Goal: Find specific page/section: Find specific page/section

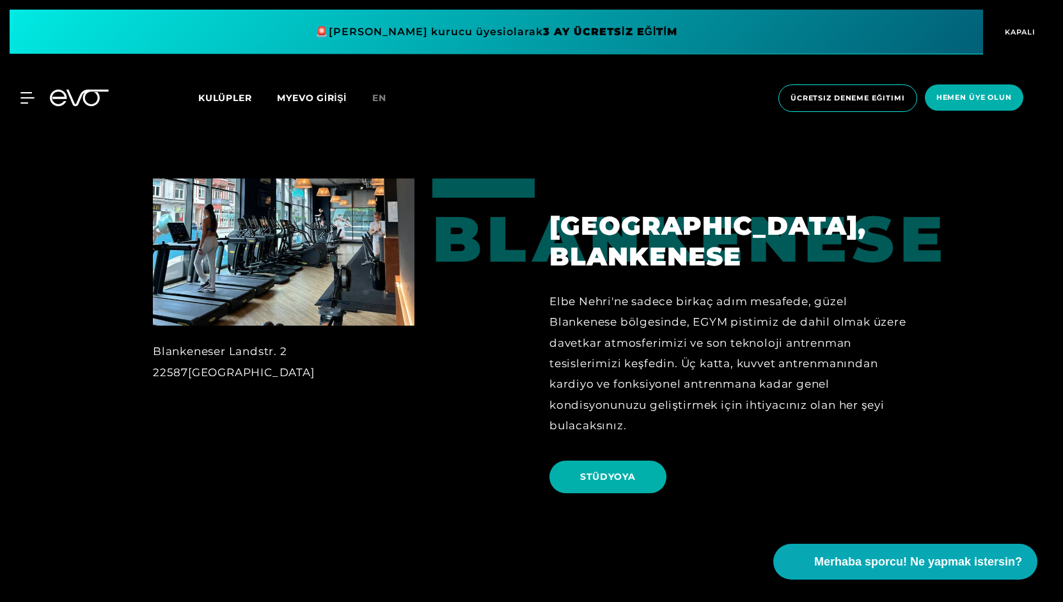
scroll to position [2396, 0]
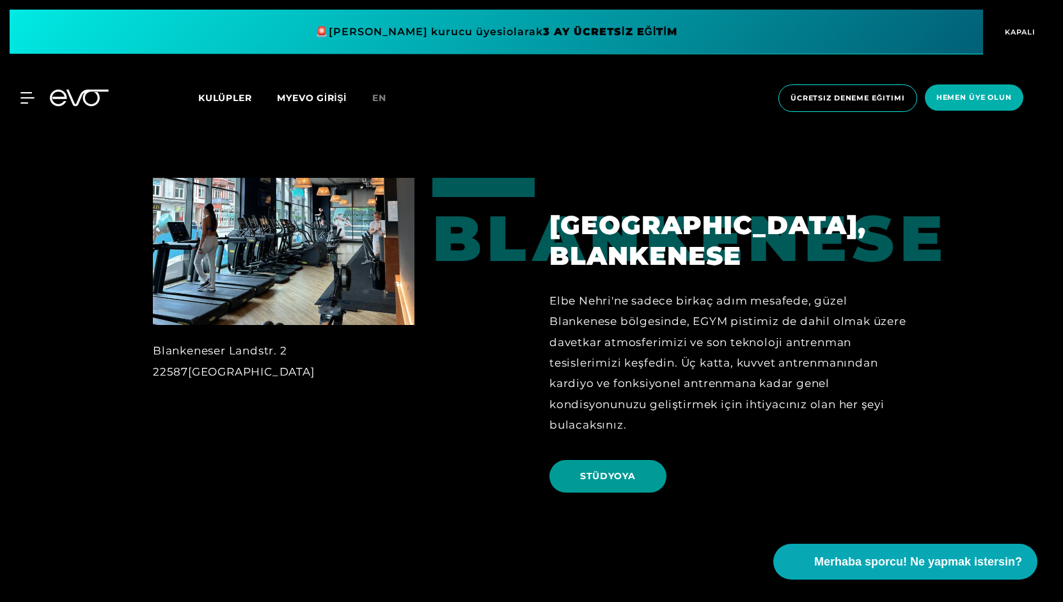
click at [628, 470] on font "STÜDYOYA" at bounding box center [608, 476] width 56 height 12
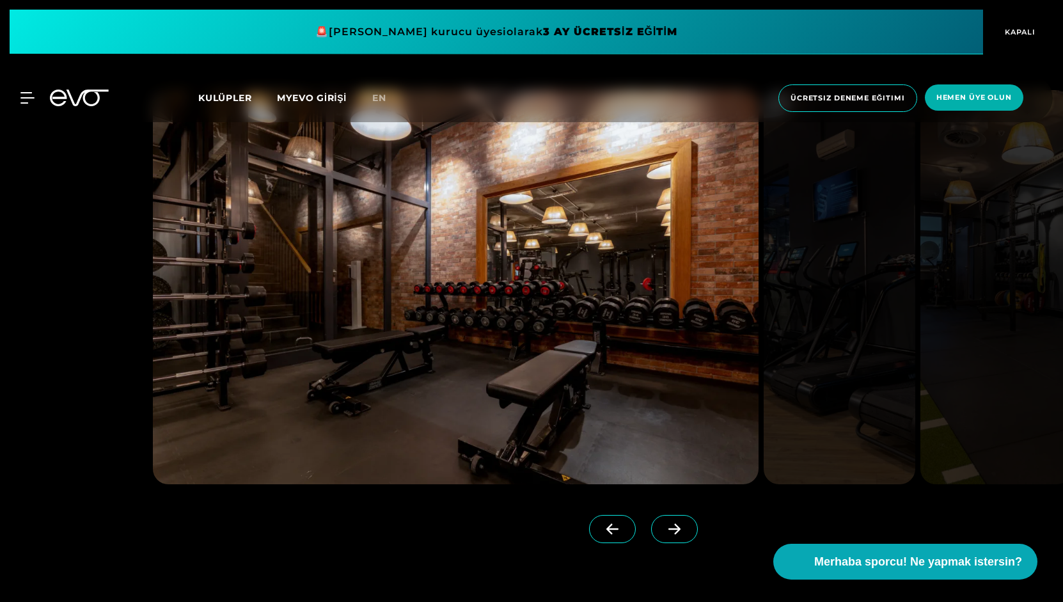
scroll to position [1257, 0]
click at [663, 529] on icon at bounding box center [674, 529] width 22 height 12
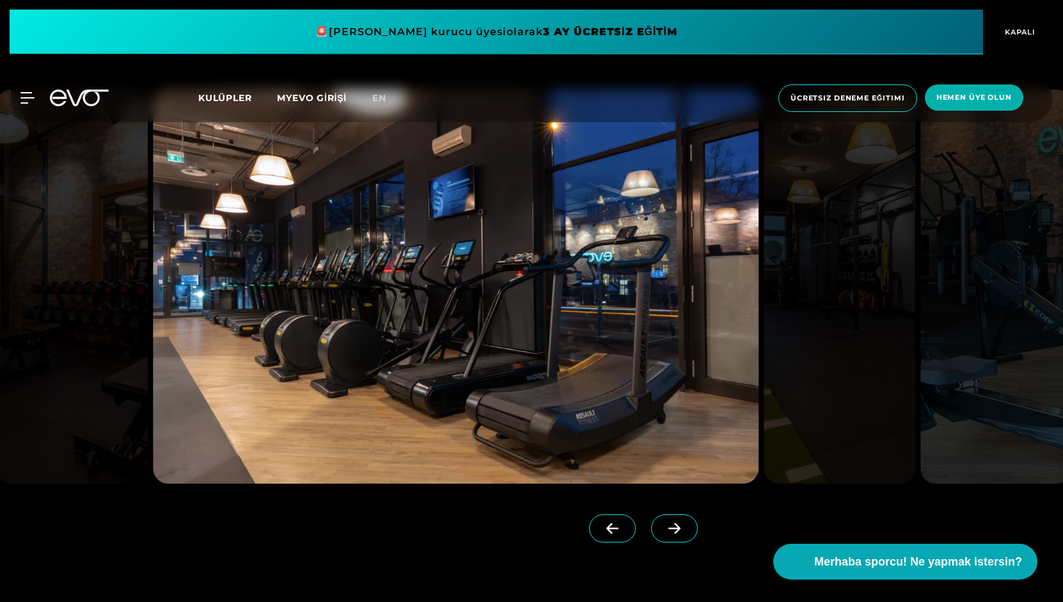
click at [663, 529] on icon at bounding box center [674, 529] width 22 height 12
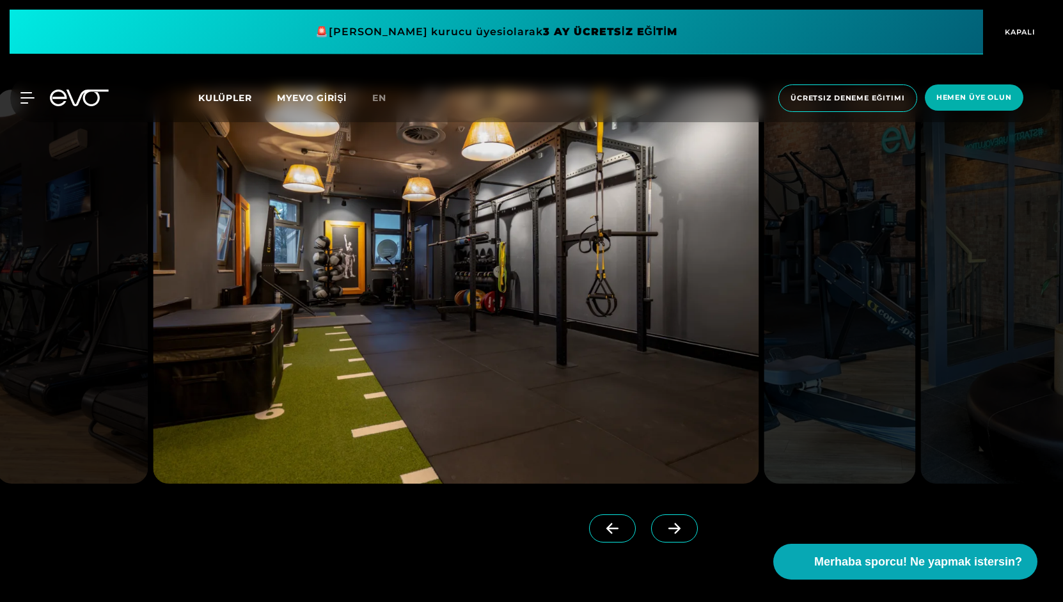
click at [663, 529] on icon at bounding box center [674, 529] width 22 height 12
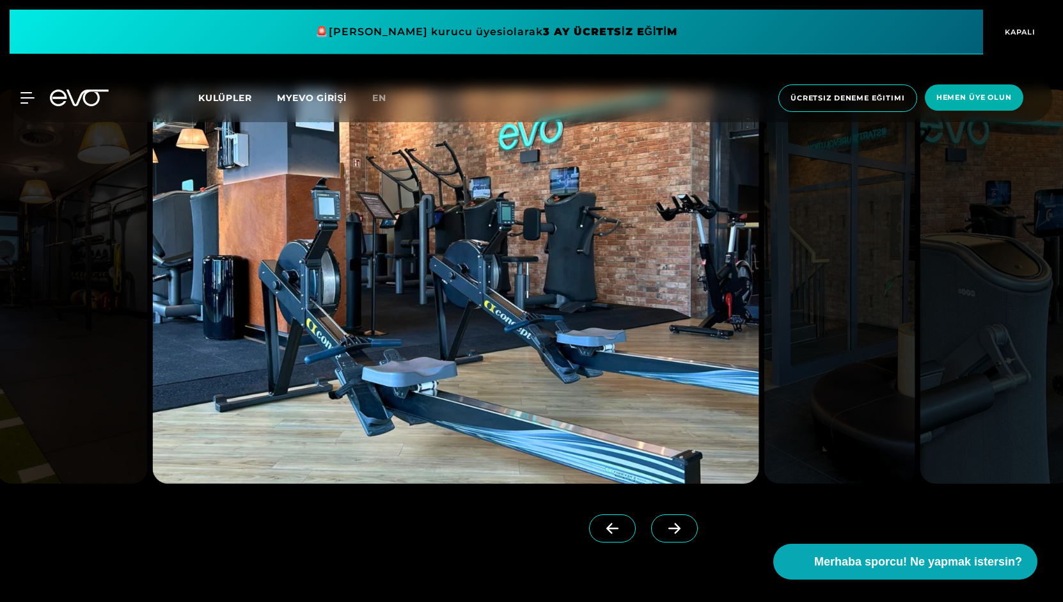
click at [663, 529] on icon at bounding box center [674, 529] width 22 height 12
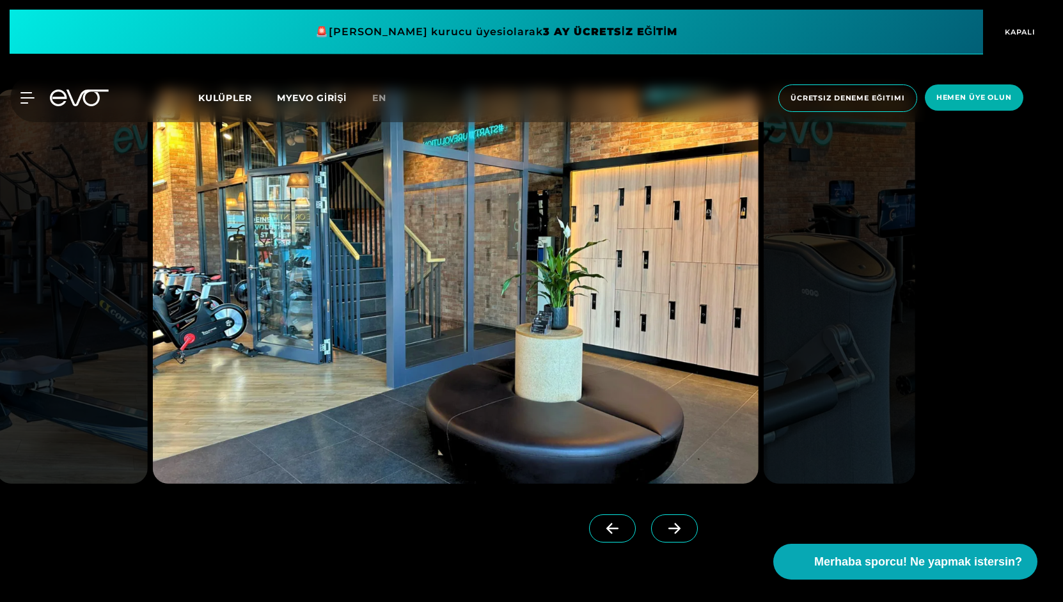
click at [663, 529] on icon at bounding box center [674, 529] width 22 height 12
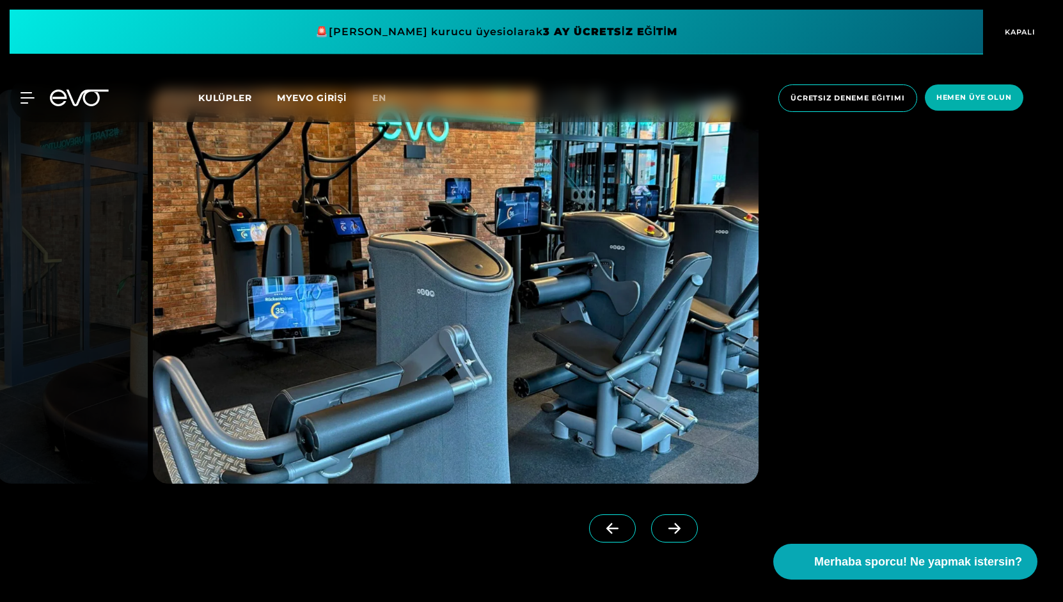
click at [663, 529] on icon at bounding box center [674, 529] width 22 height 12
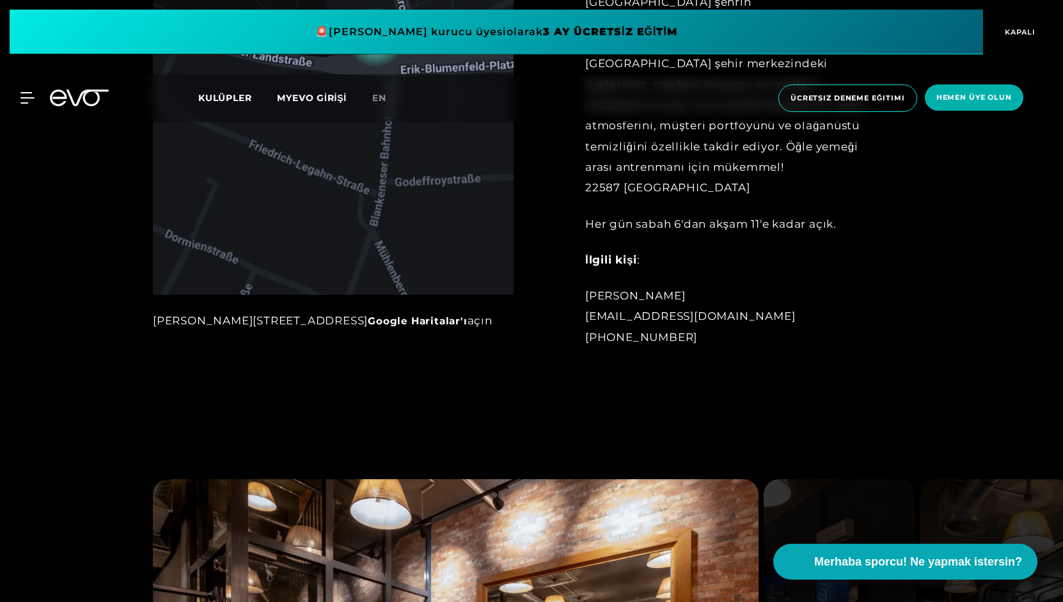
scroll to position [868, 0]
click at [450, 318] on font "Google Haritalar'ı" at bounding box center [417, 320] width 99 height 12
